Goal: Information Seeking & Learning: Learn about a topic

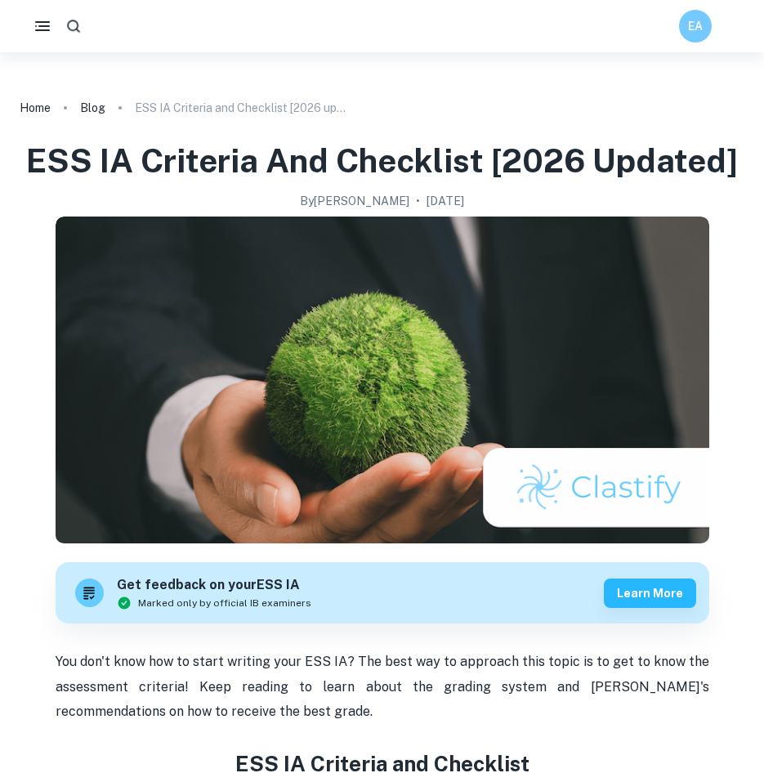
click at [67, 25] on icon "button" at bounding box center [73, 26] width 17 height 17
click at [282, 79] on nav "Home Blog ESS IA Criteria and Checklist [2026 updated]" at bounding box center [382, 98] width 725 height 43
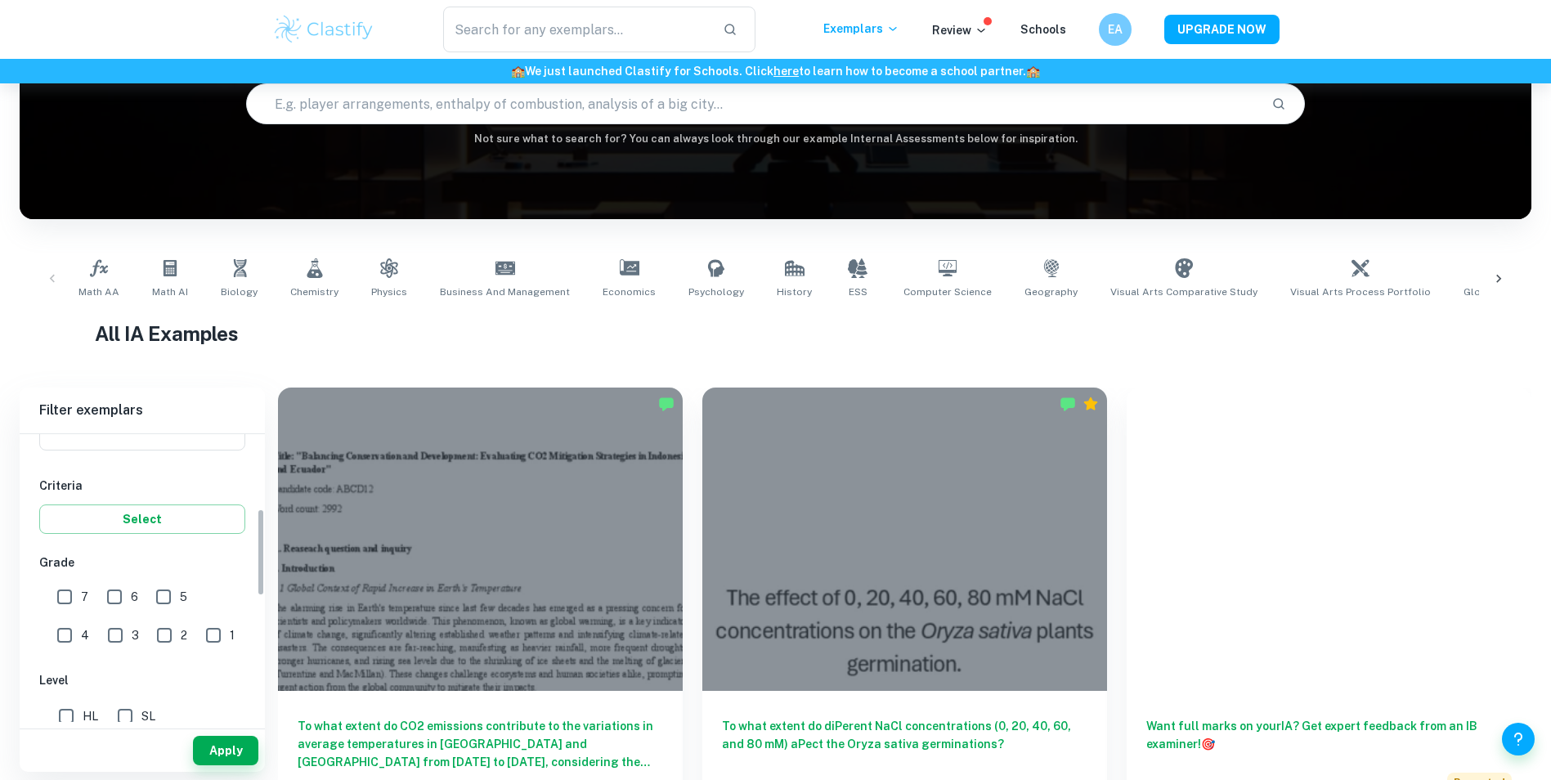
scroll to position [82, 0]
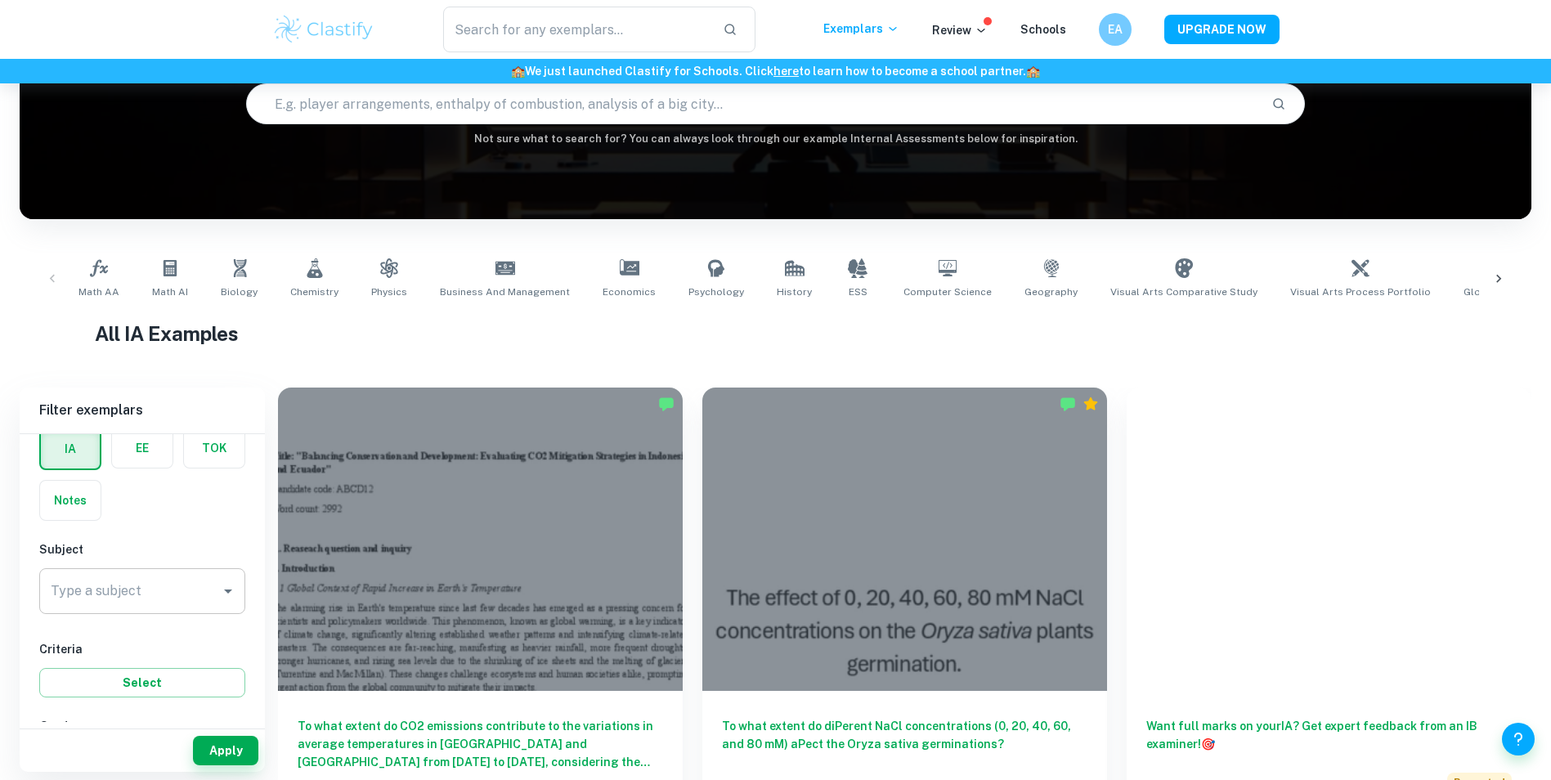
click at [143, 586] on input "Type a subject" at bounding box center [130, 591] width 167 height 31
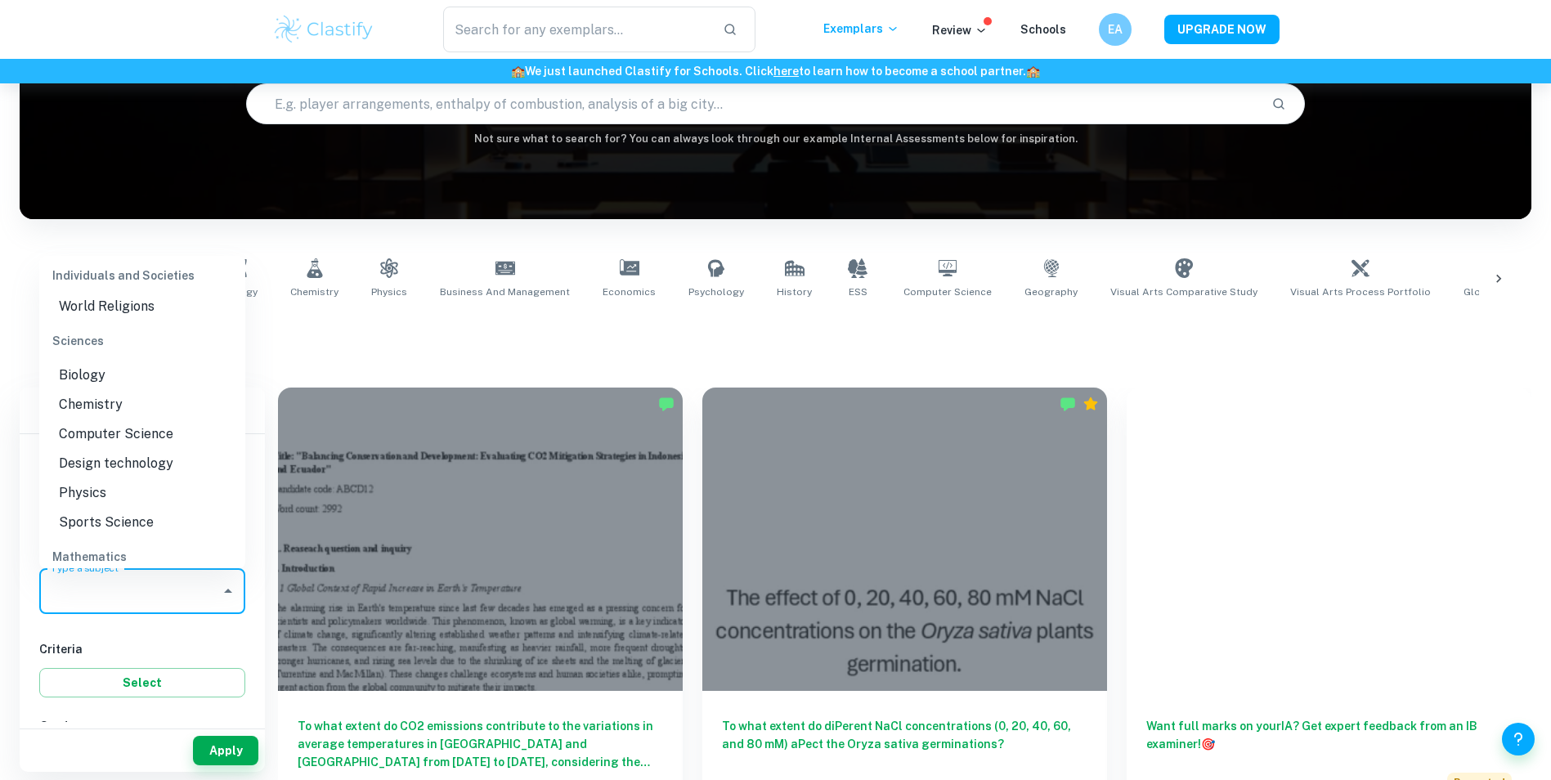
scroll to position [2448, 0]
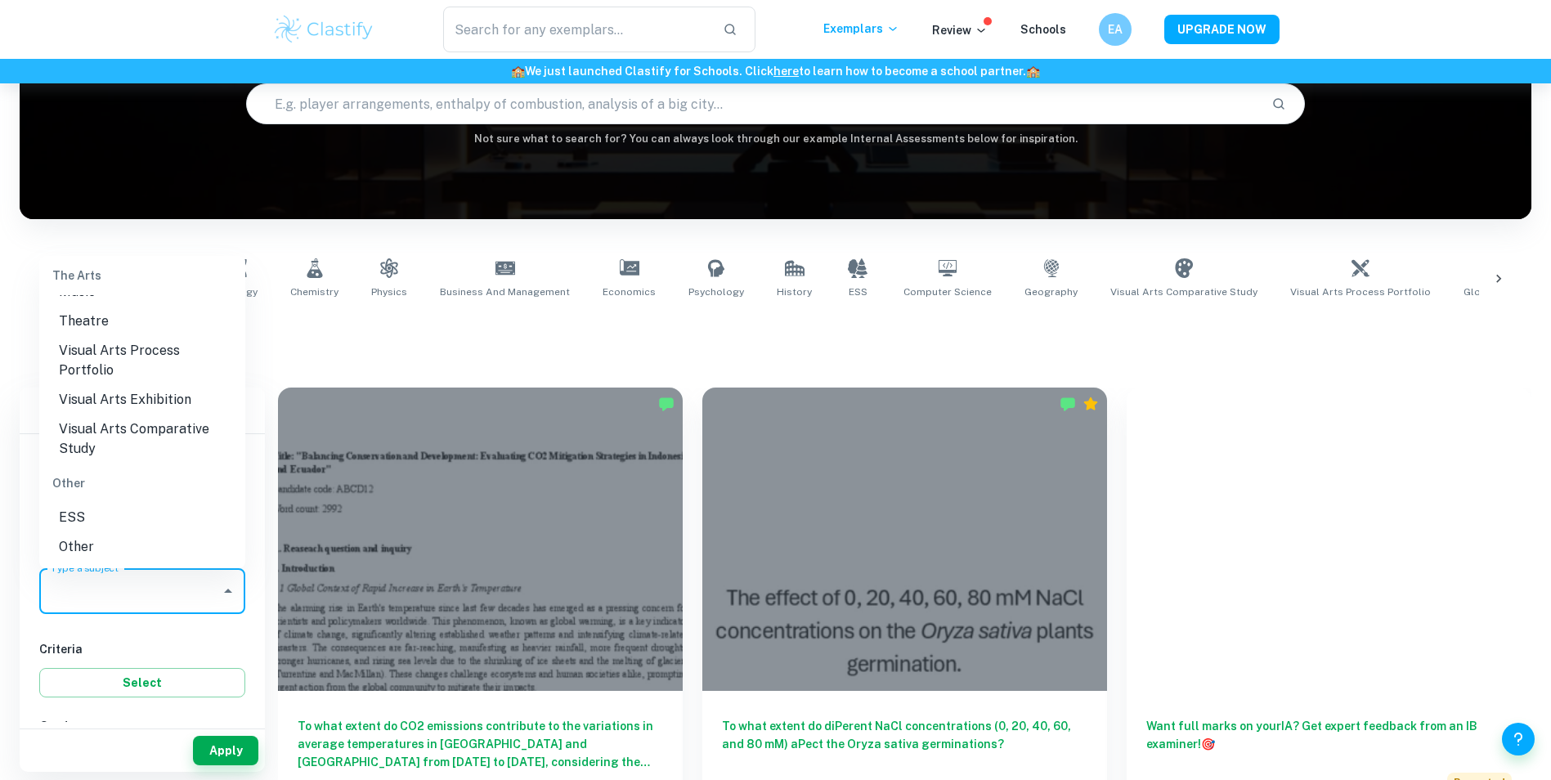
click at [146, 522] on li "ESS" at bounding box center [142, 517] width 206 height 29
type input "ESS"
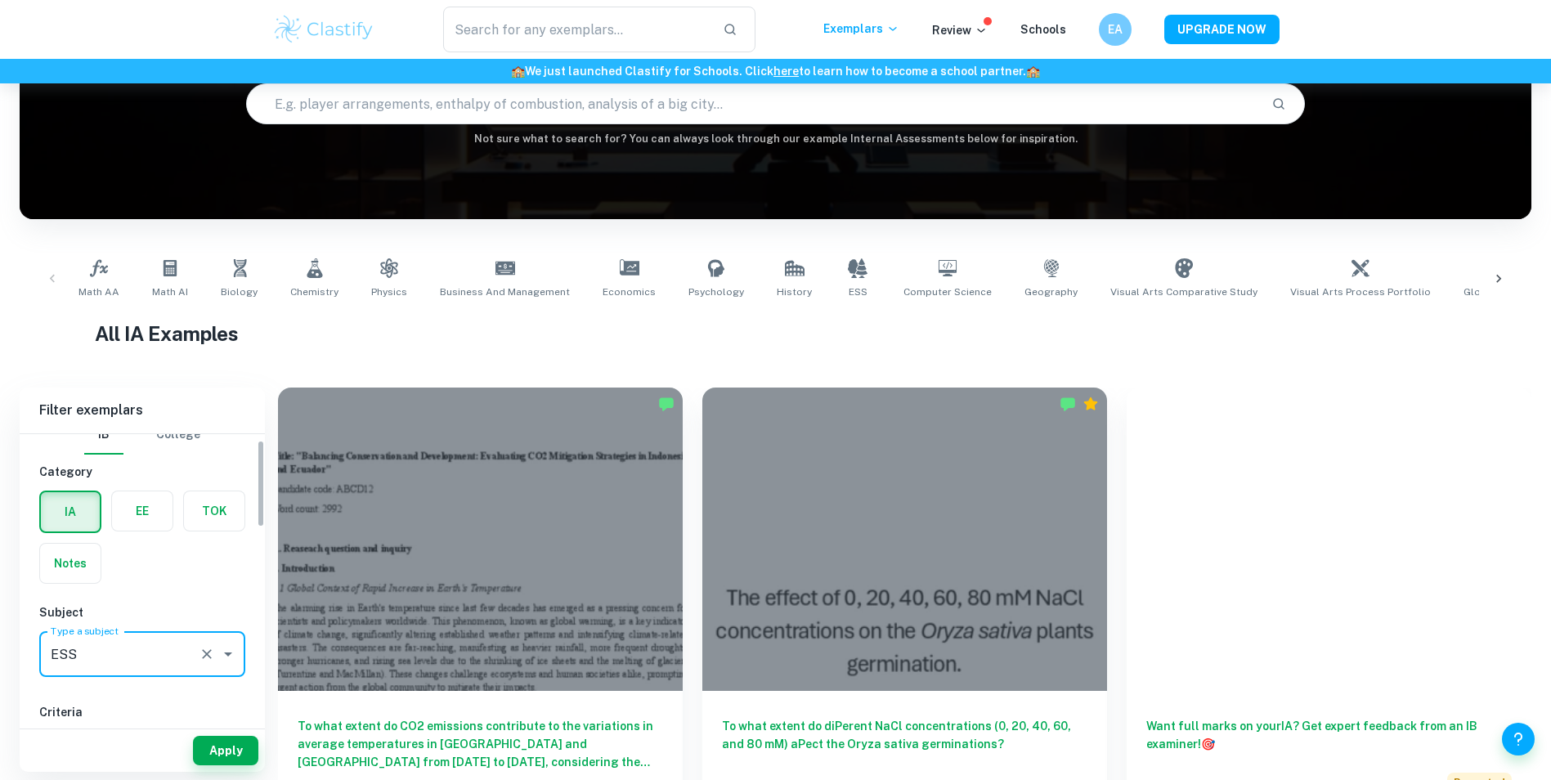
scroll to position [327, 0]
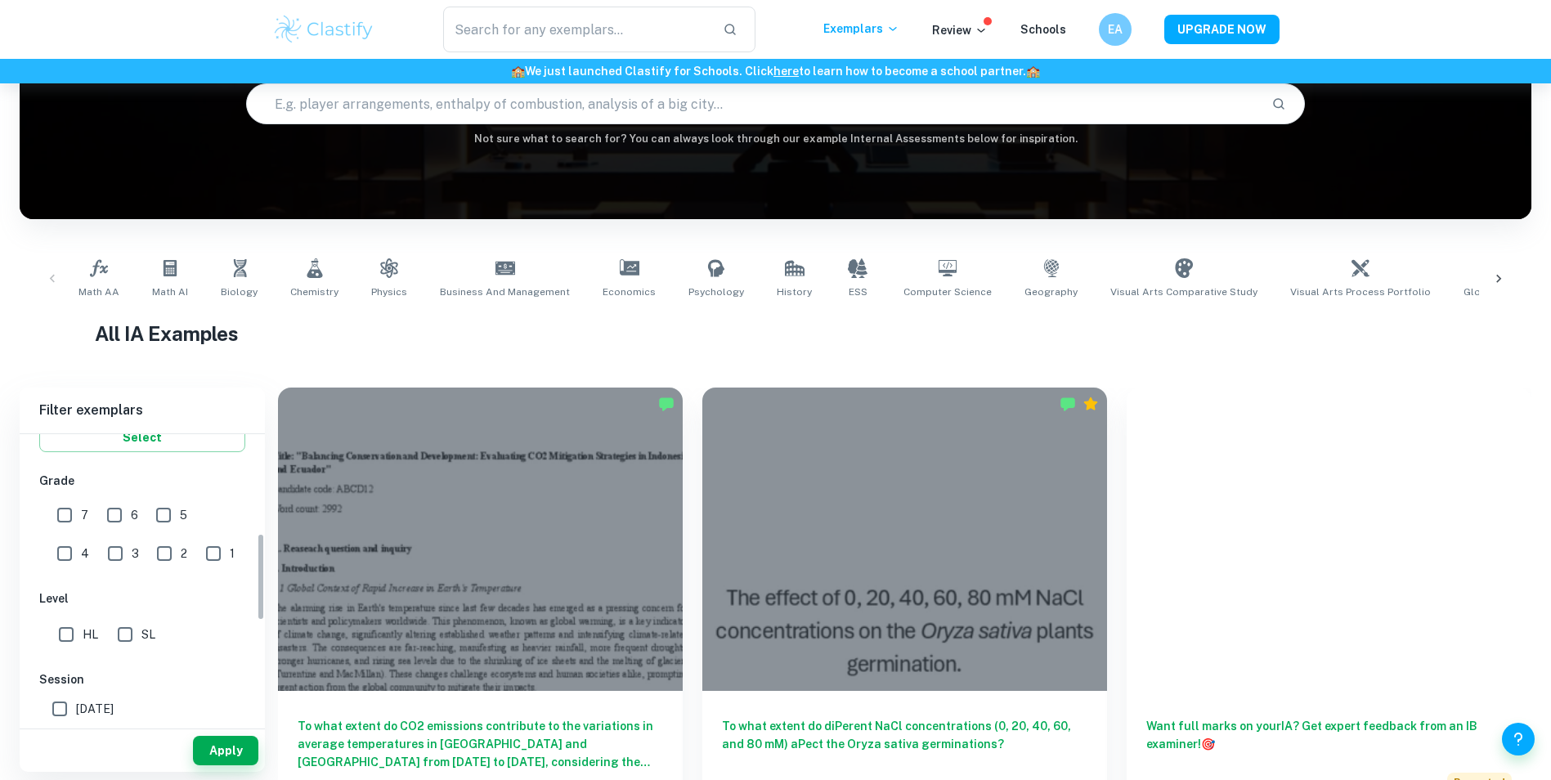
click at [57, 529] on input "7" at bounding box center [64, 515] width 33 height 33
checkbox input "true"
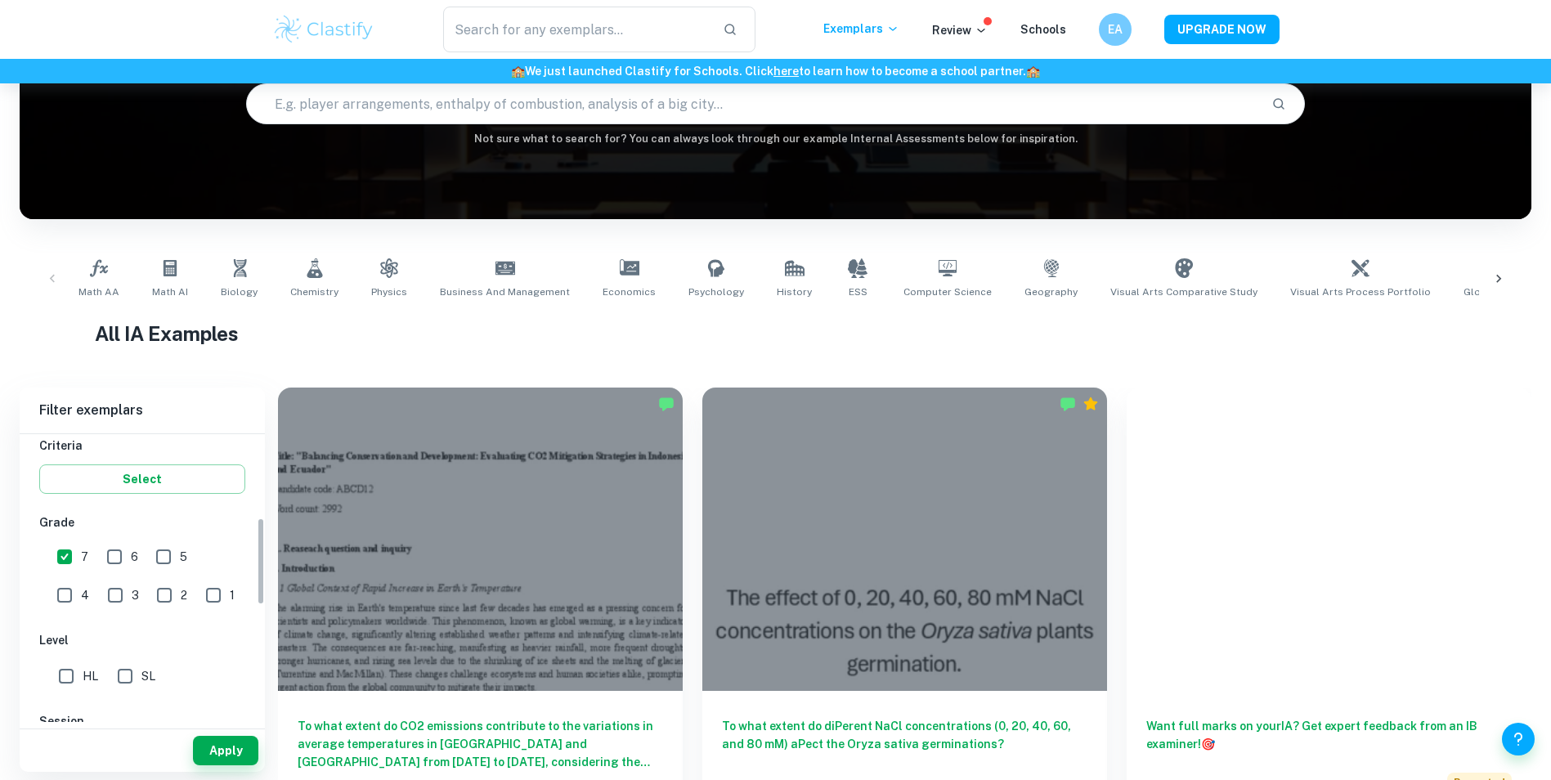
scroll to position [245, 0]
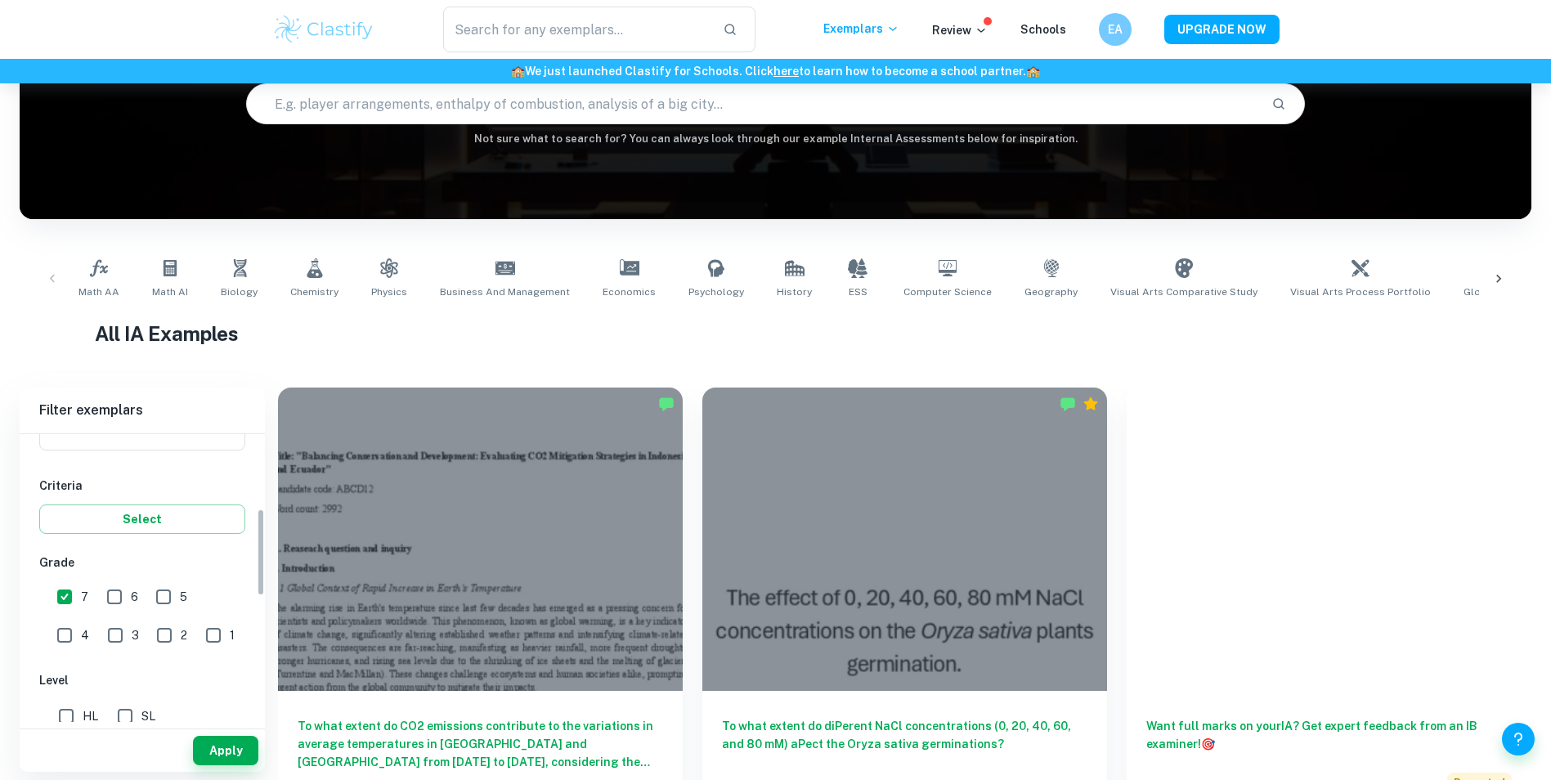
click at [163, 558] on h6 "Grade" at bounding box center [142, 562] width 206 height 18
click at [217, 746] on button "Apply" at bounding box center [225, 750] width 65 height 29
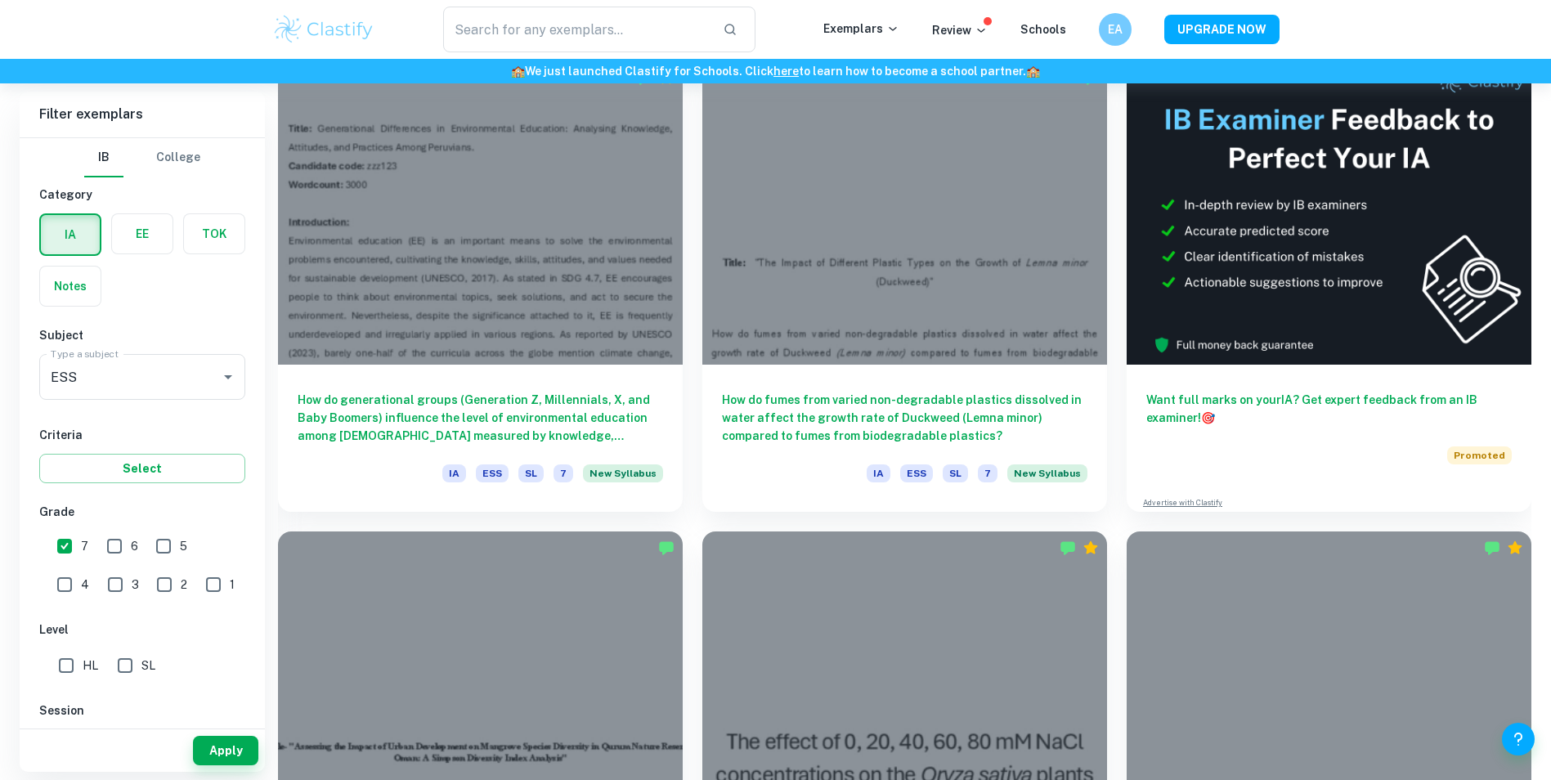
scroll to position [572, 0]
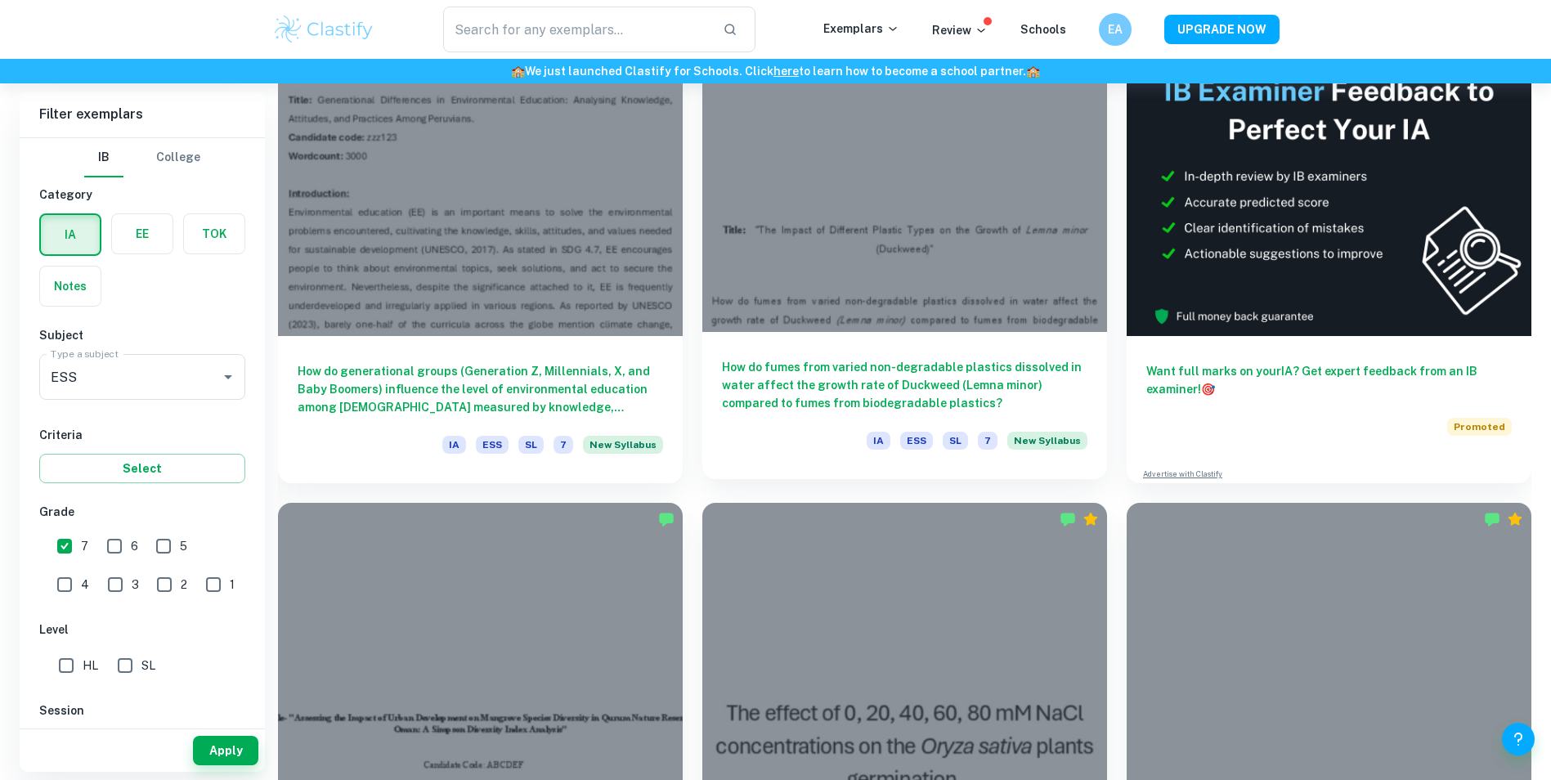
click at [764, 332] on div at bounding box center [904, 180] width 405 height 303
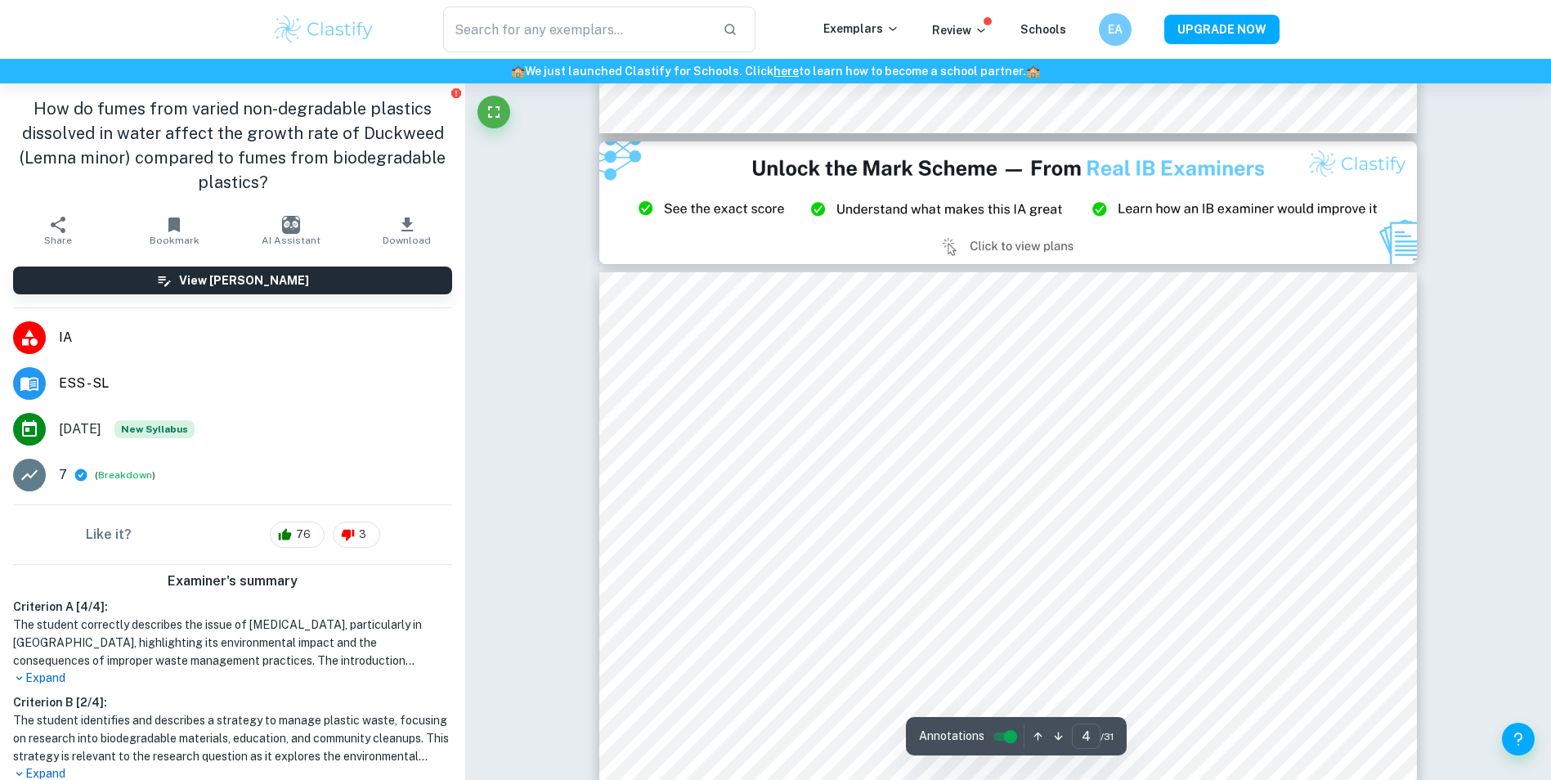
type input "8"
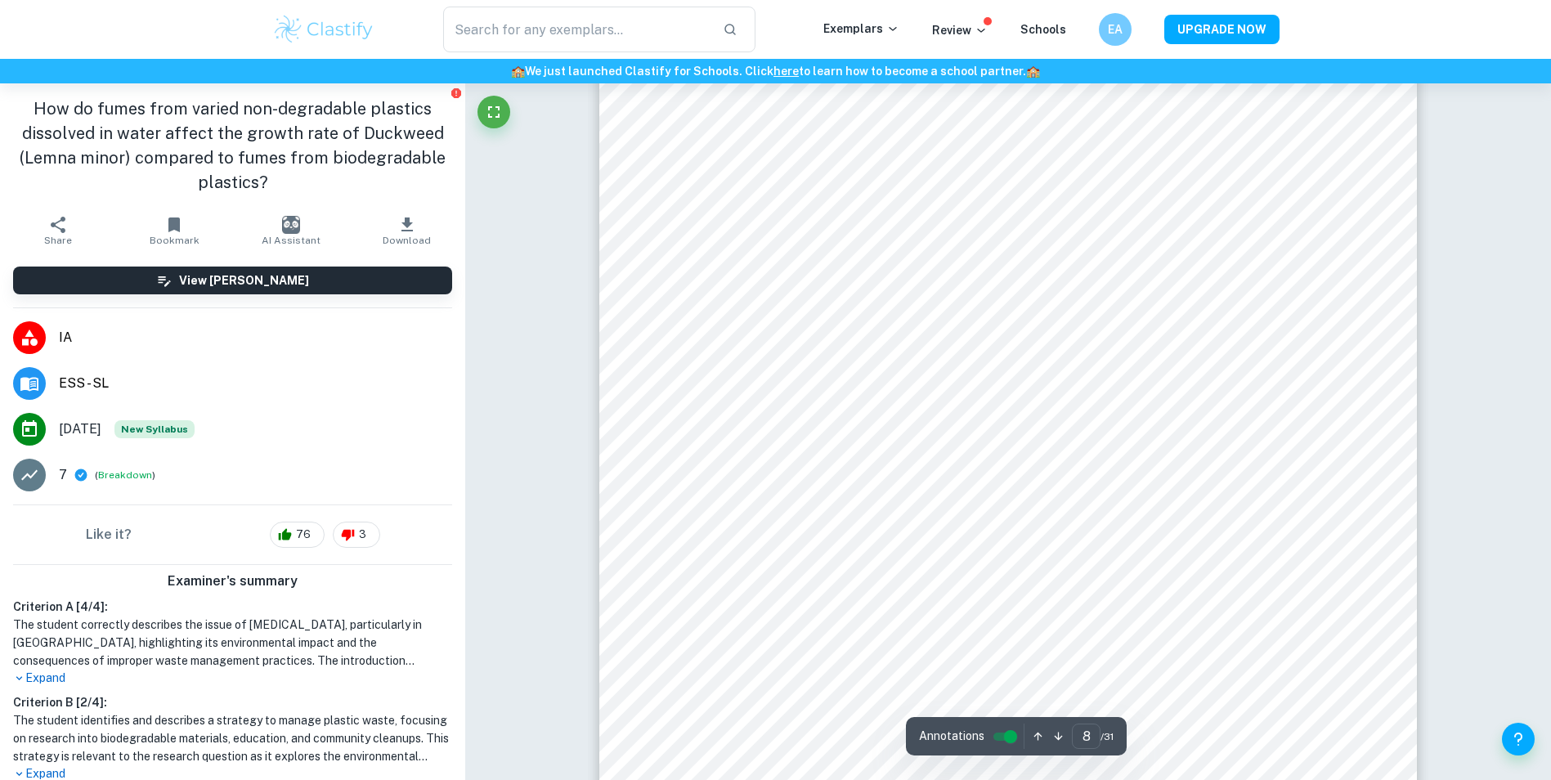
scroll to position [7879, 0]
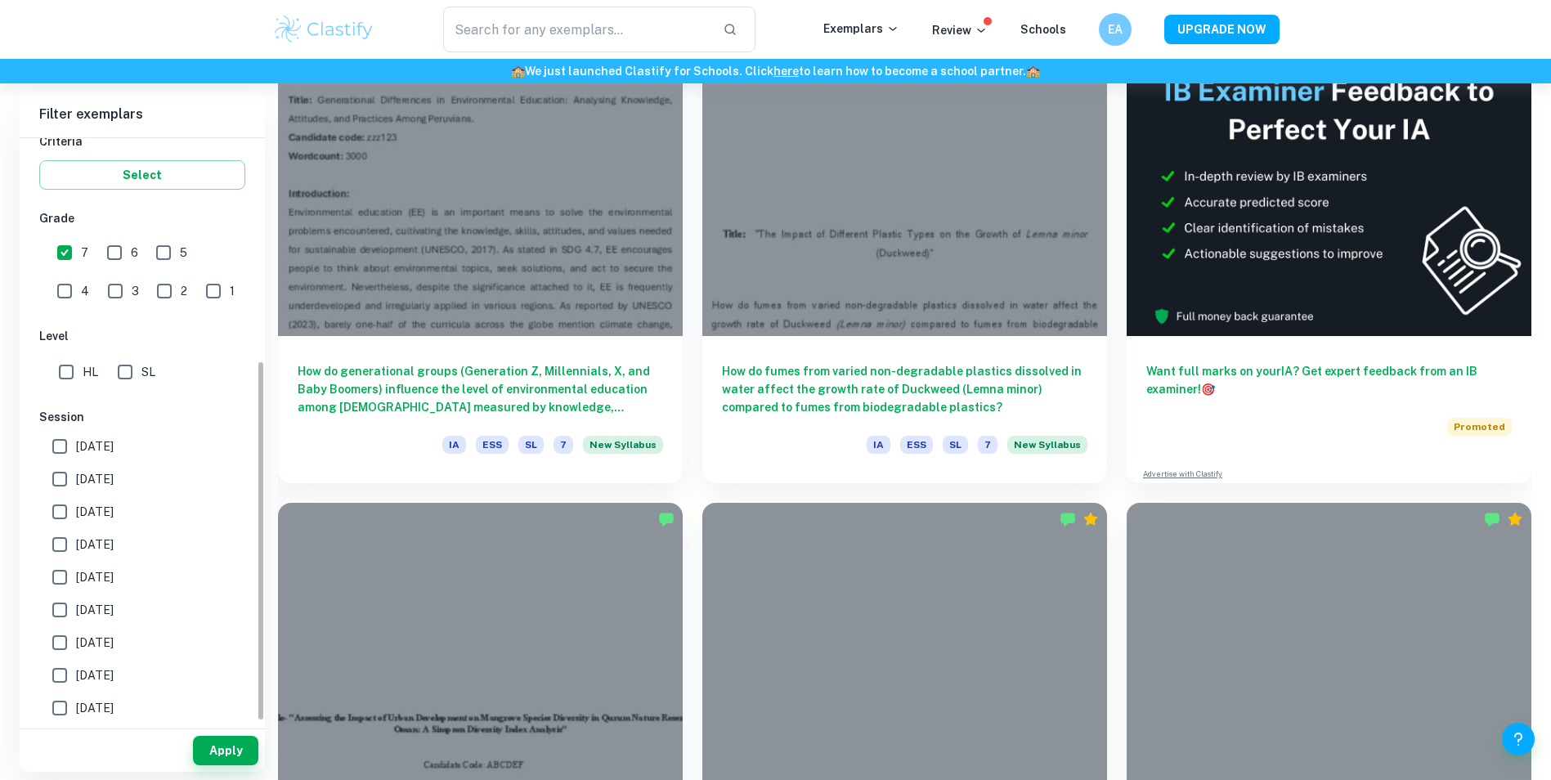
scroll to position [361, 0]
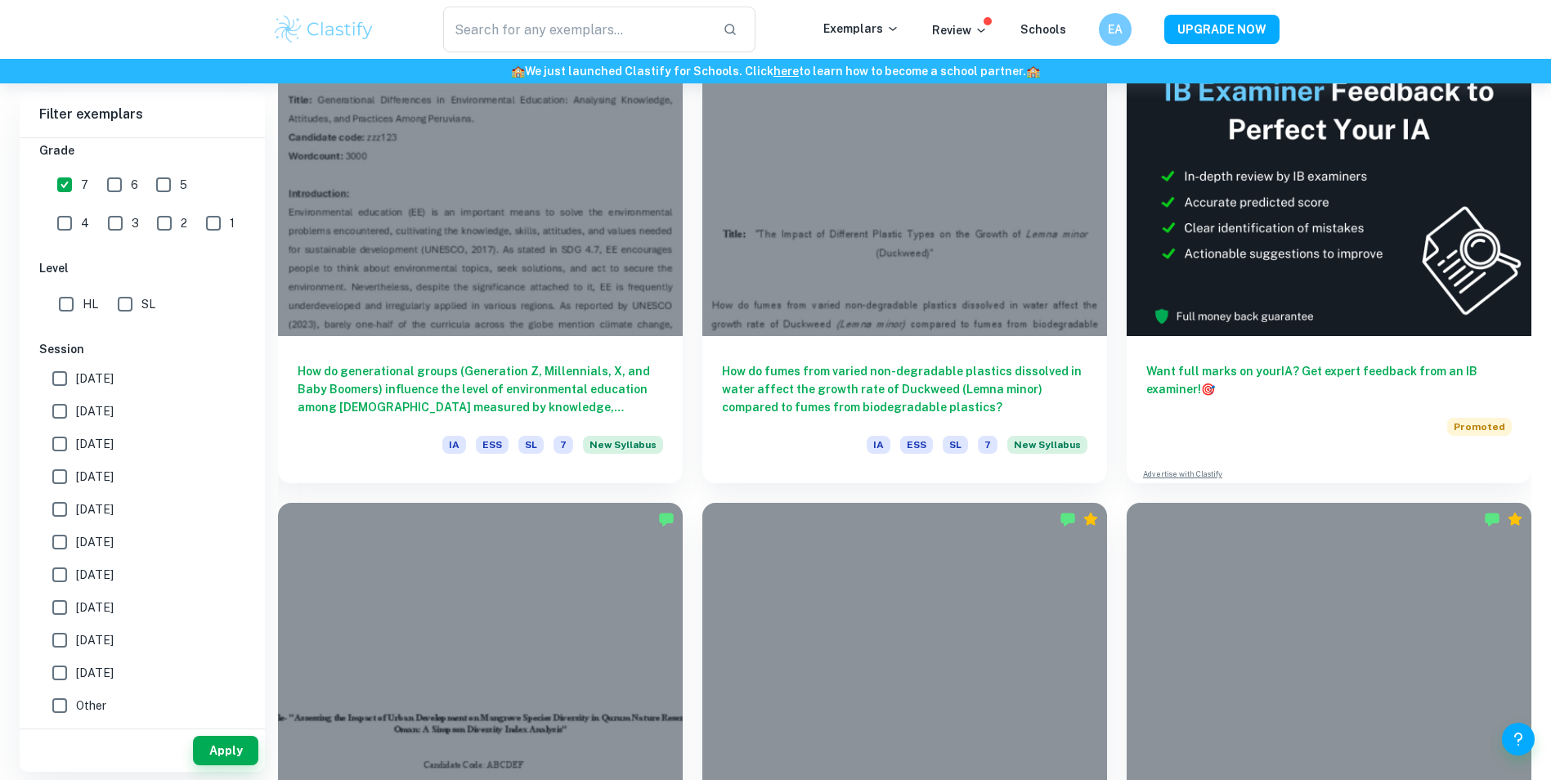
click at [64, 379] on input "[DATE]" at bounding box center [59, 378] width 33 height 33
checkbox input "true"
click at [60, 418] on input "[DATE]" at bounding box center [59, 411] width 33 height 33
checkbox input "true"
click at [62, 450] on input "[DATE]" at bounding box center [59, 444] width 33 height 33
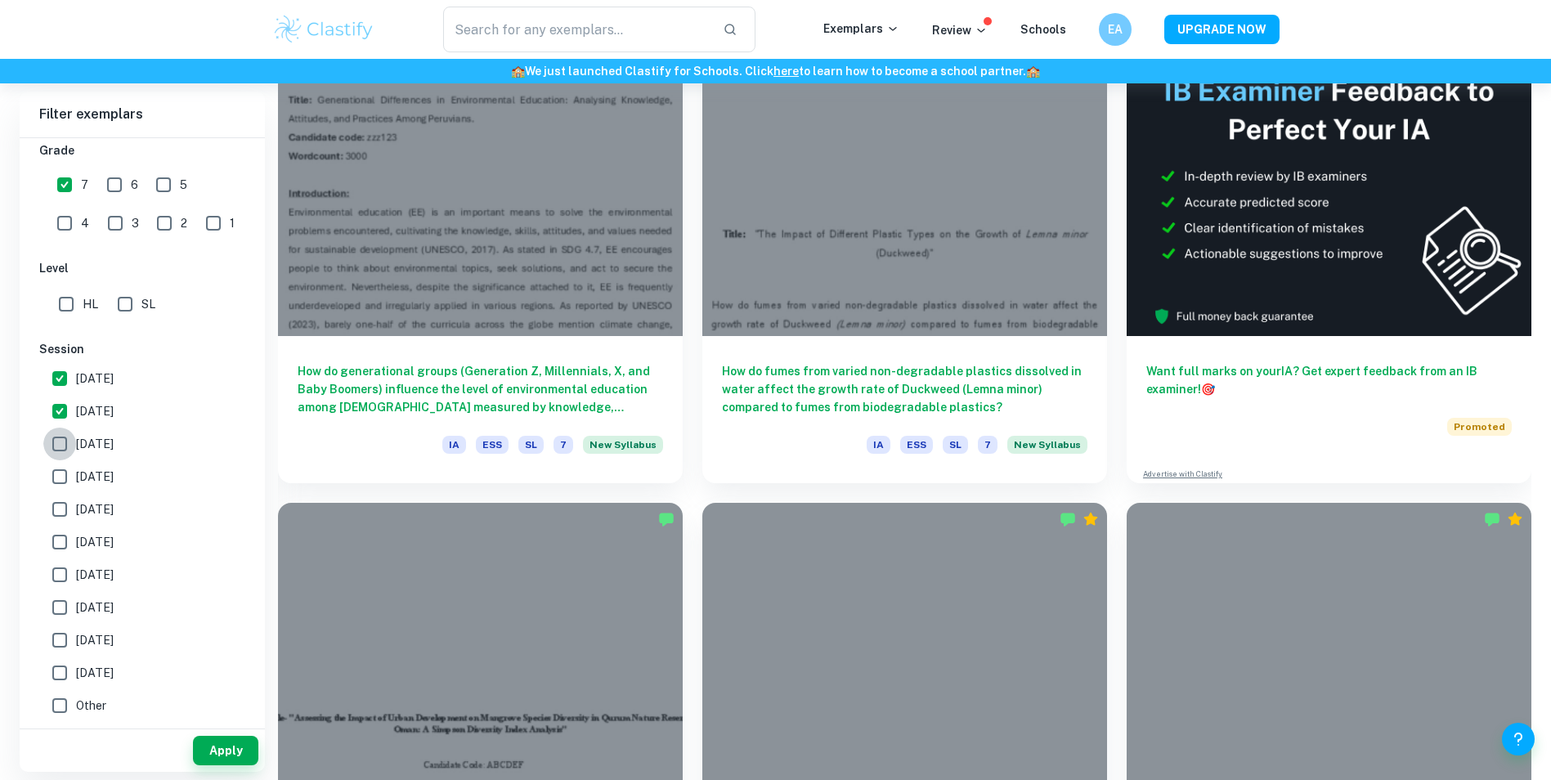
checkbox input "true"
click at [231, 755] on button "Apply" at bounding box center [225, 750] width 65 height 29
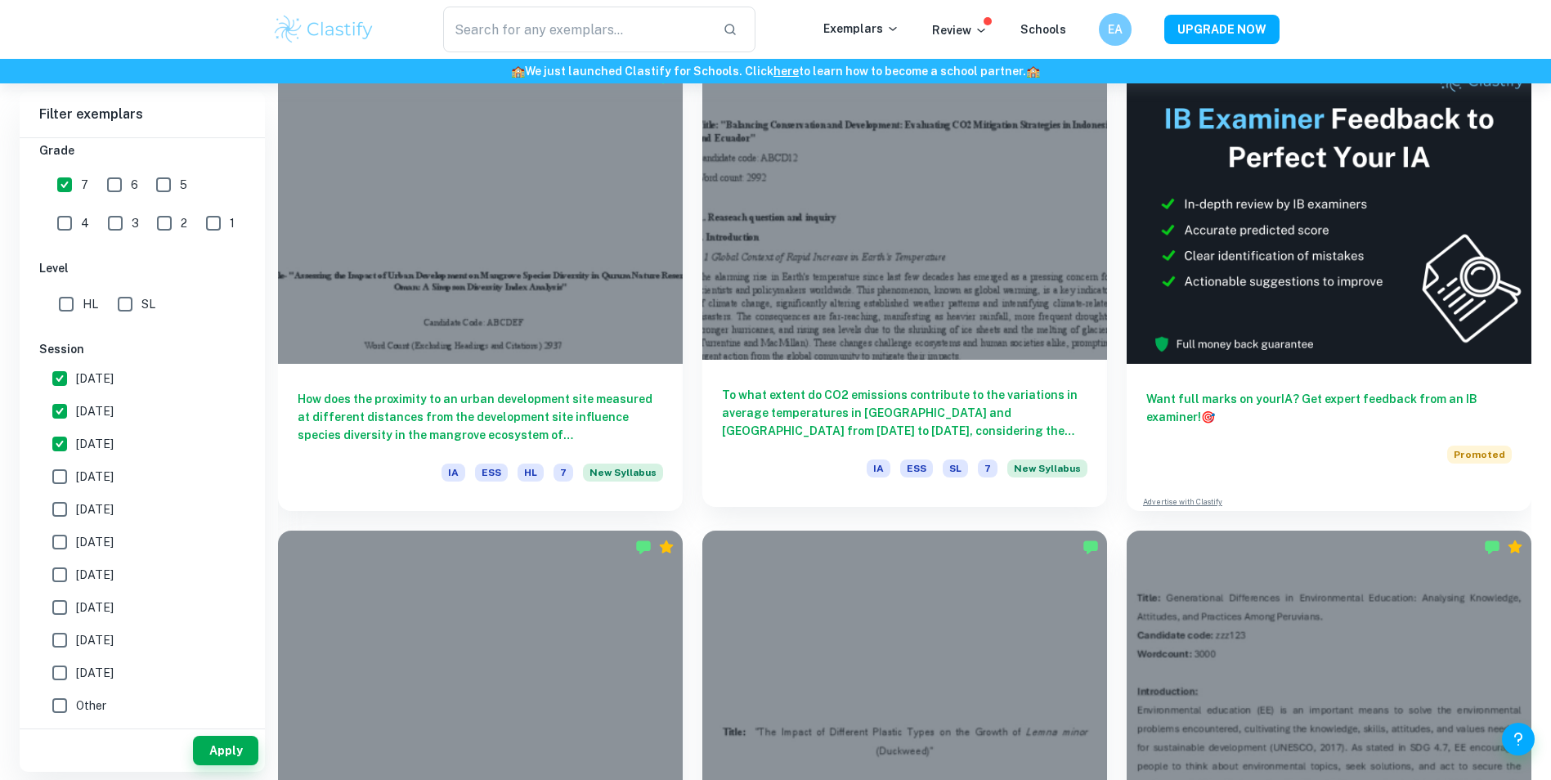
scroll to position [327, 0]
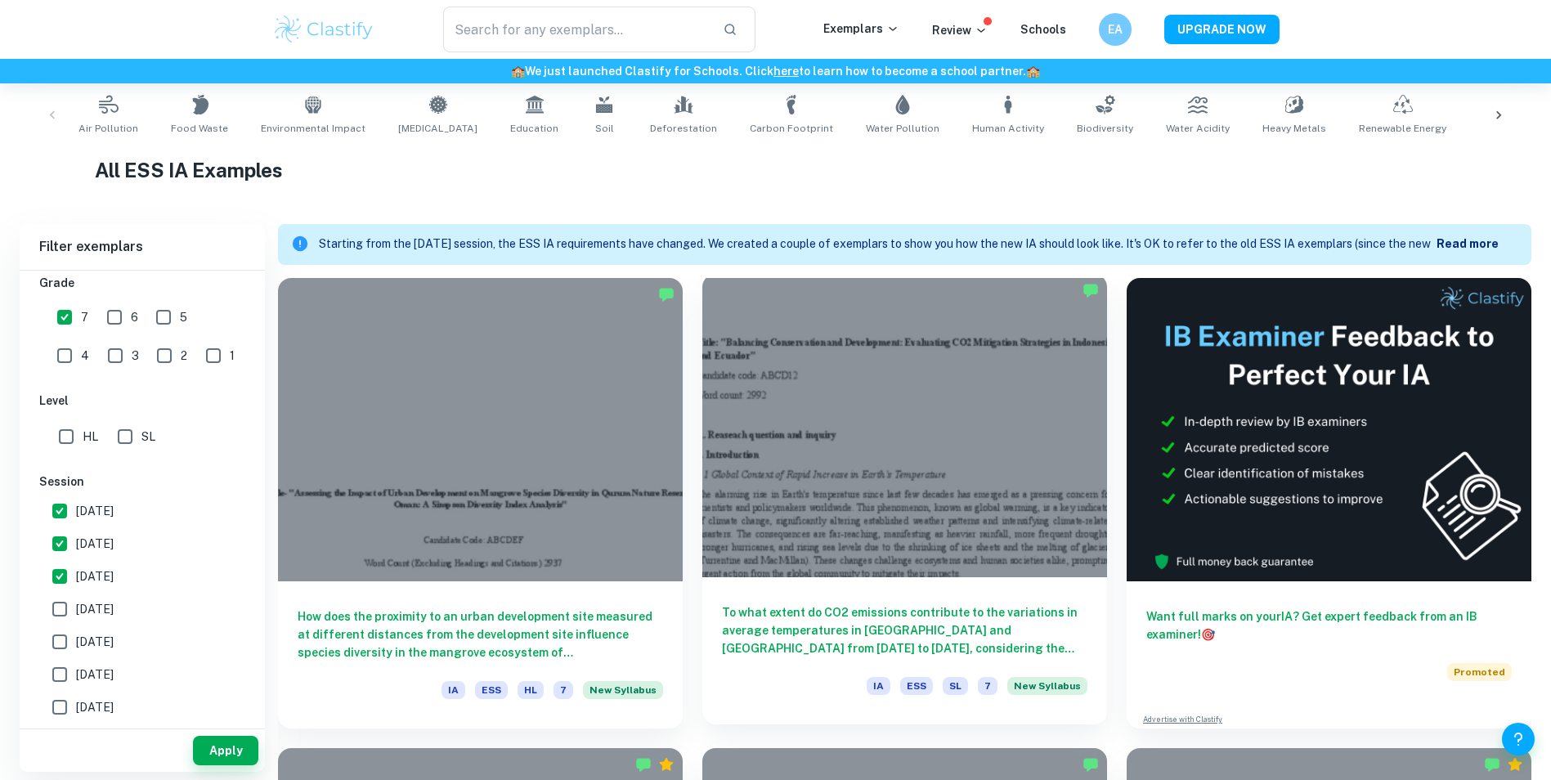
click at [764, 490] on div at bounding box center [904, 425] width 405 height 303
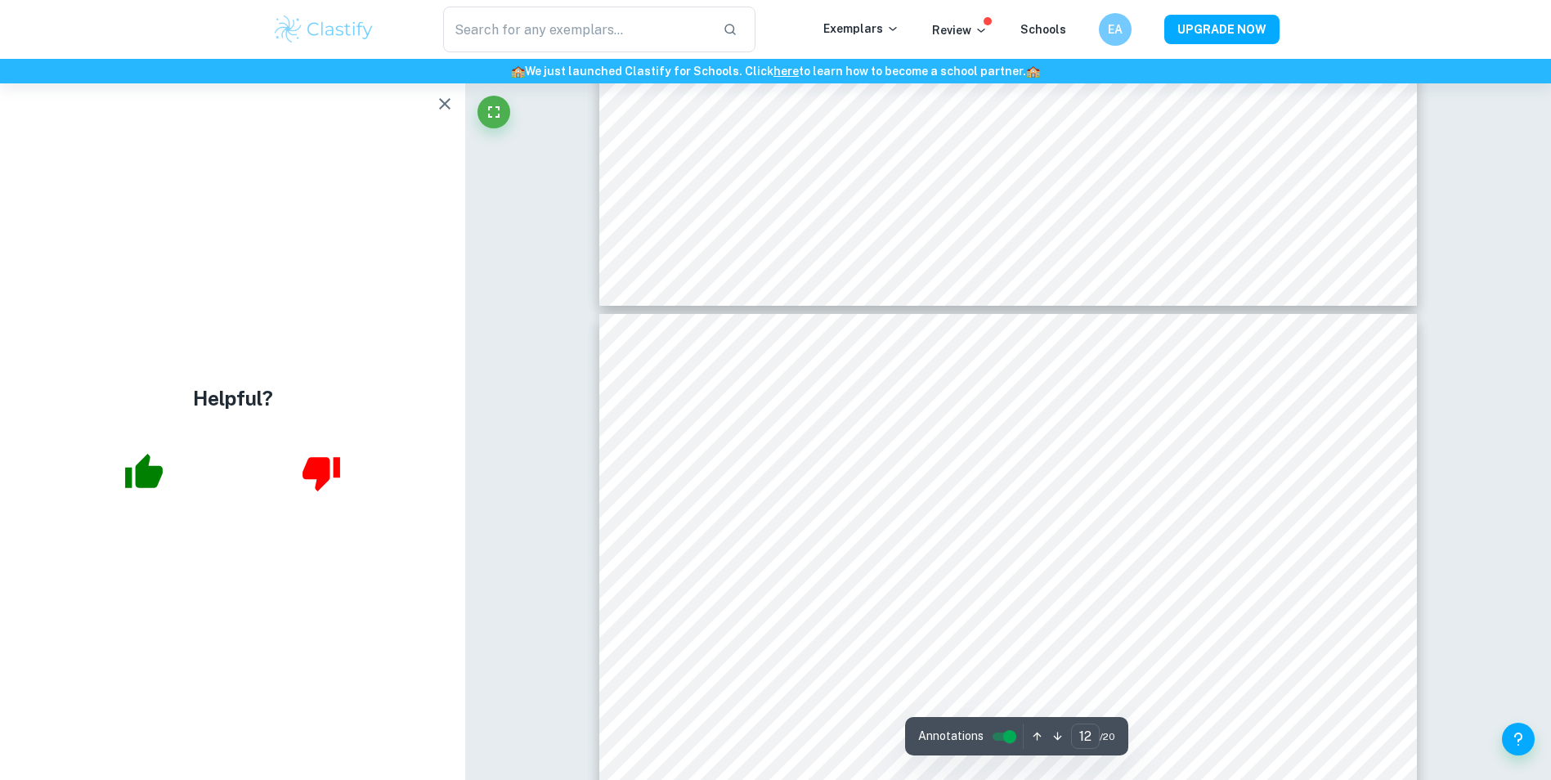
scroll to position [11934, 0]
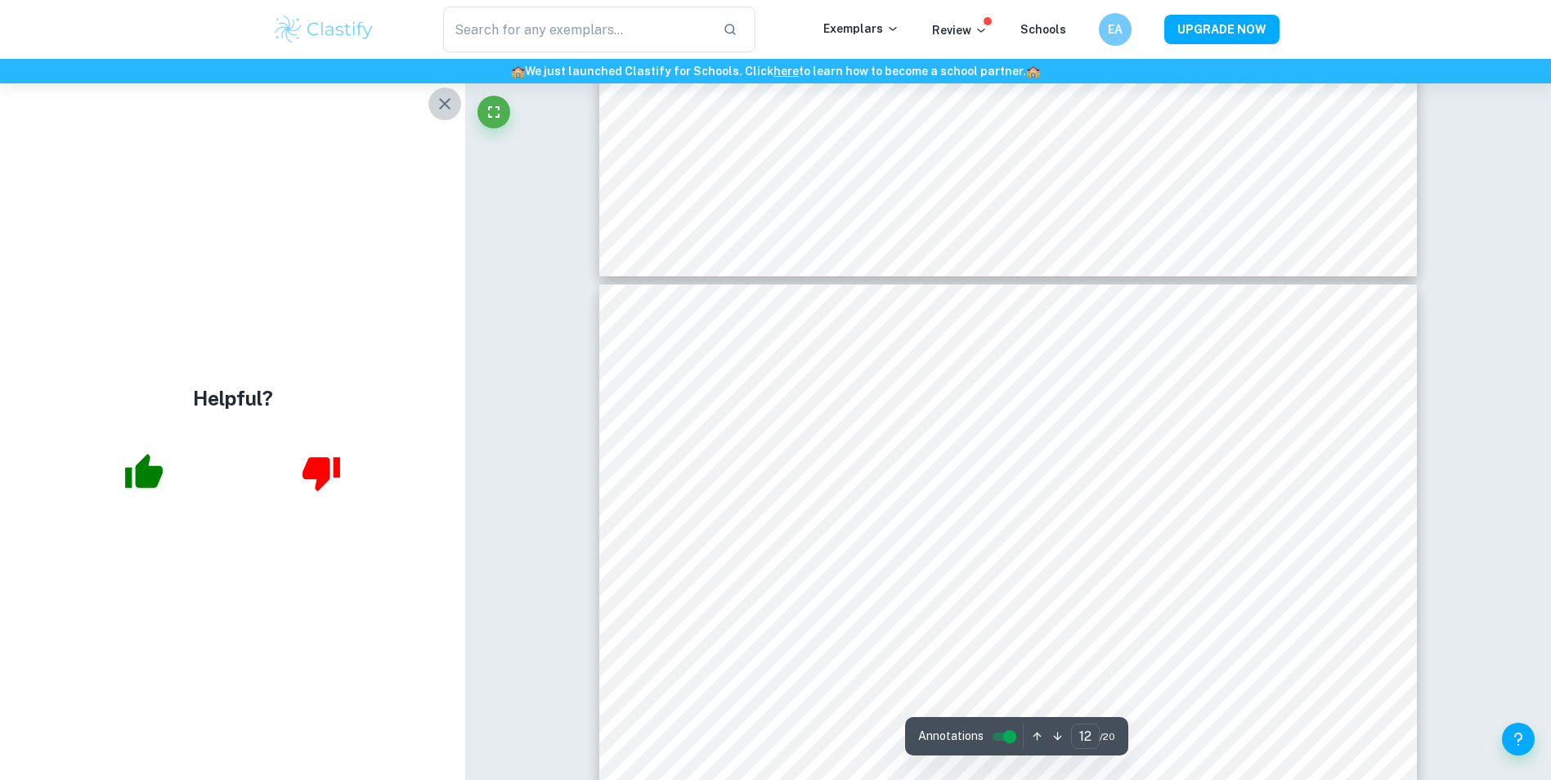
click at [441, 109] on icon "button" at bounding box center [445, 104] width 20 height 20
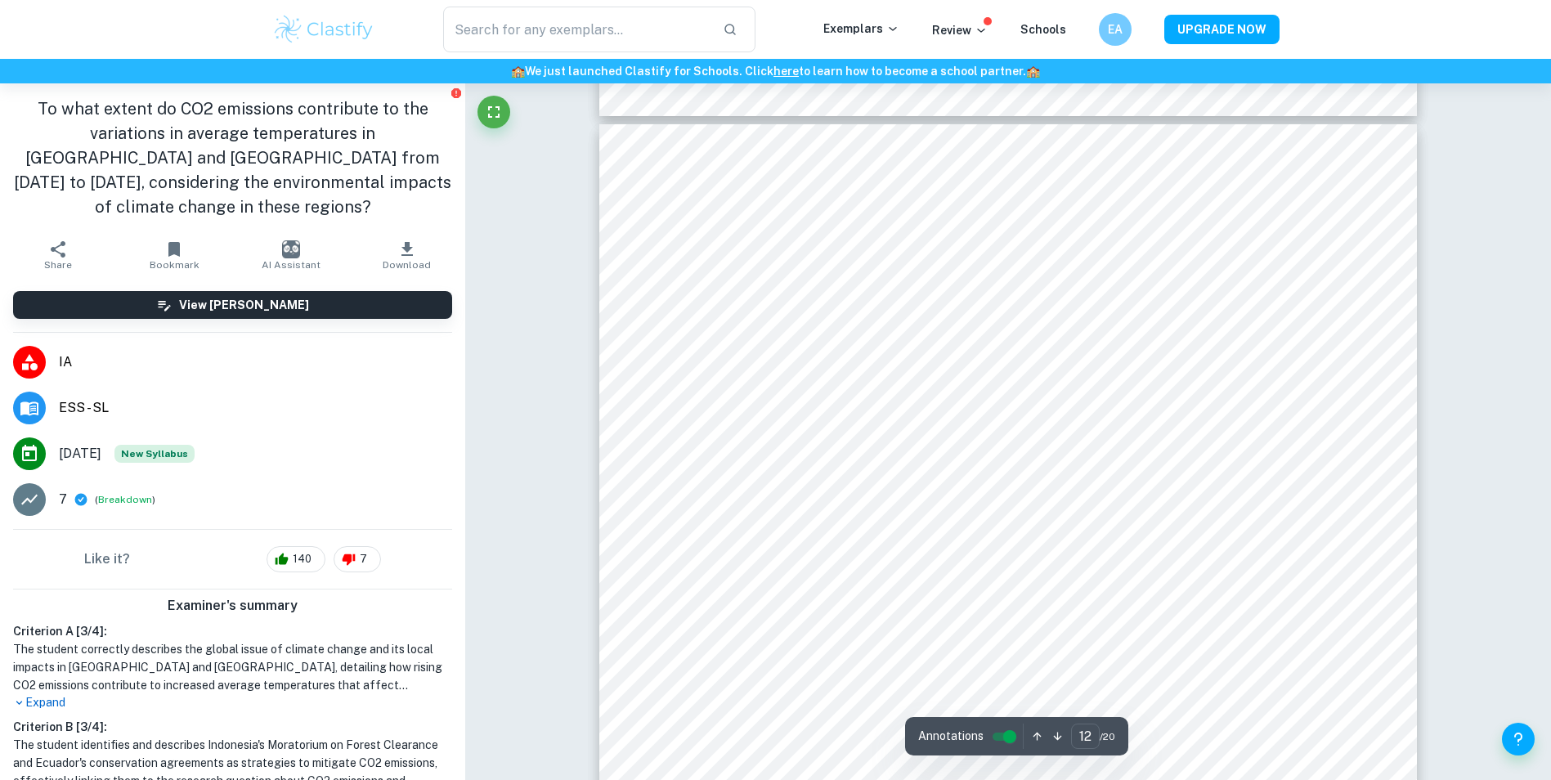
scroll to position [12097, 0]
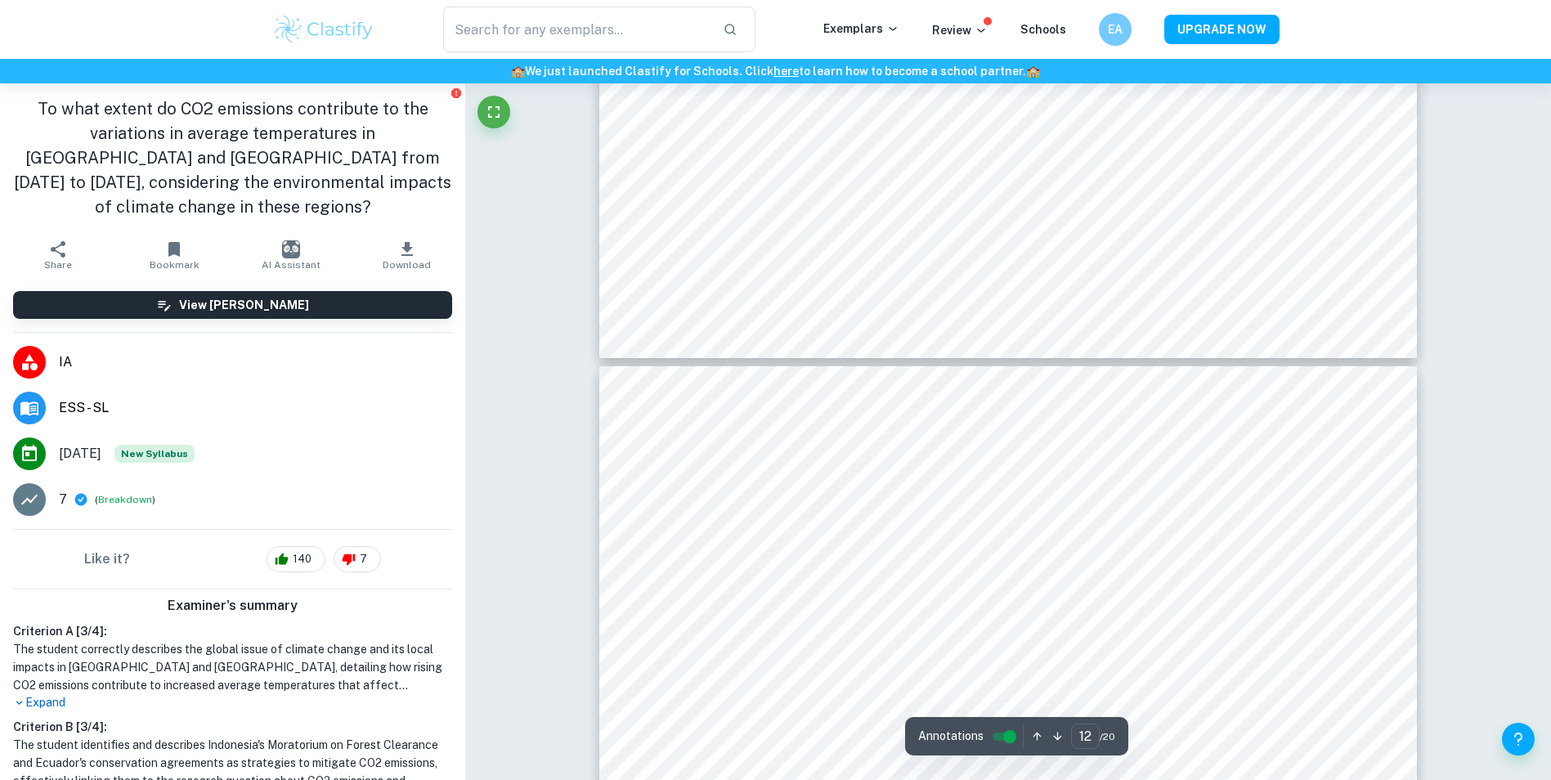
type input "11"
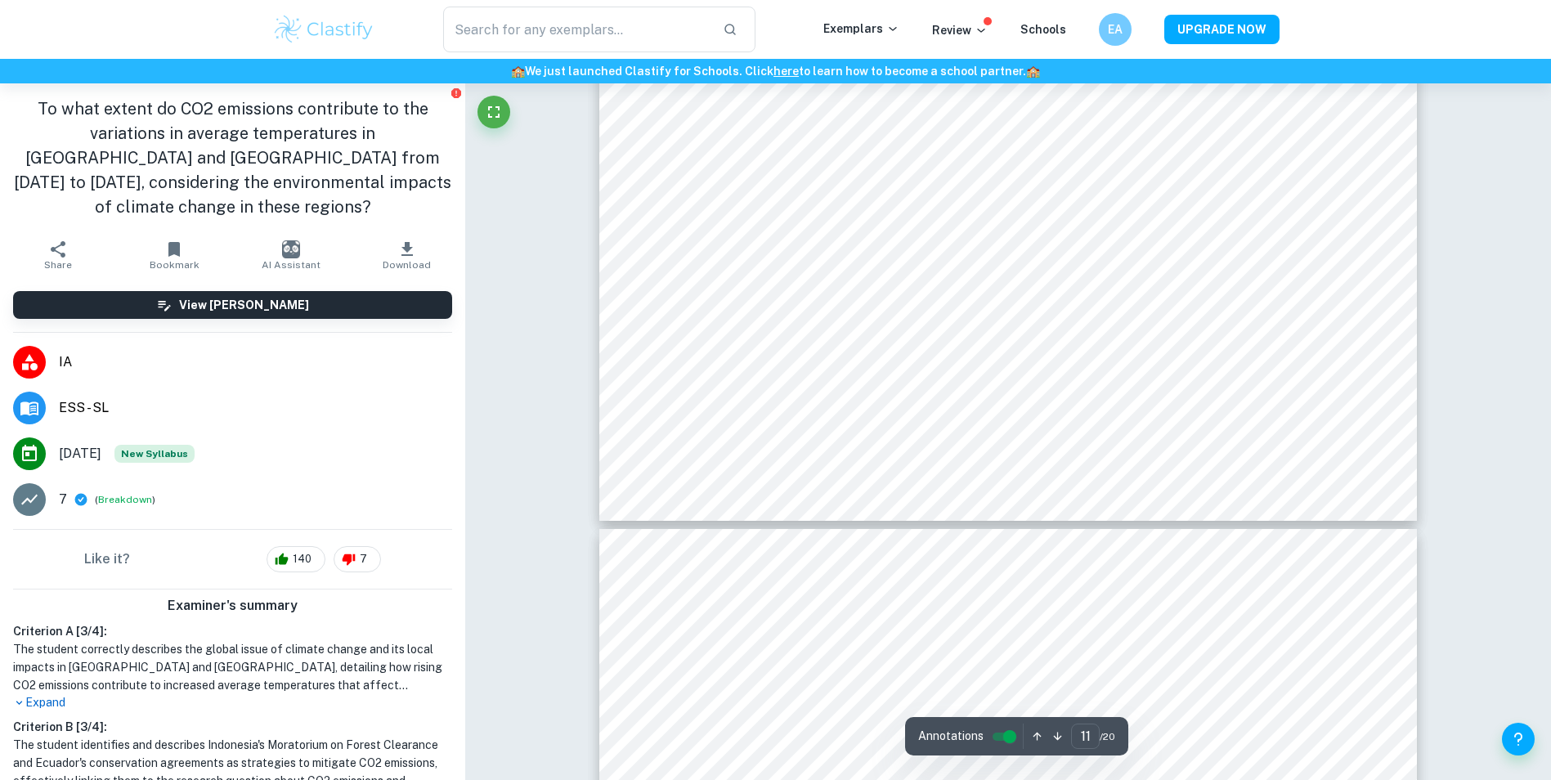
scroll to position [11689, 0]
